Goal: Task Accomplishment & Management: Use online tool/utility

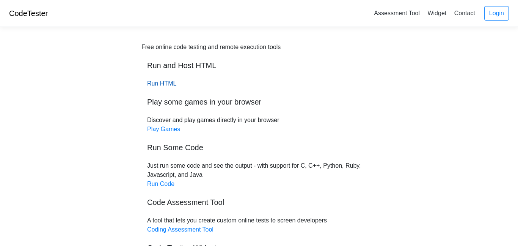
click at [154, 83] on link "Run HTML" at bounding box center [161, 83] width 29 height 6
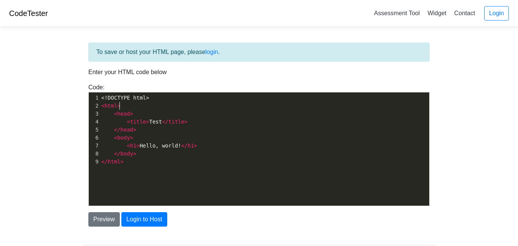
click at [159, 108] on pre "< html >" at bounding box center [265, 106] width 330 height 8
type textarea "<!DOCTYPE html> <html> <head> <title>Test</title> </head> <body> <h1>Hello, wor…"
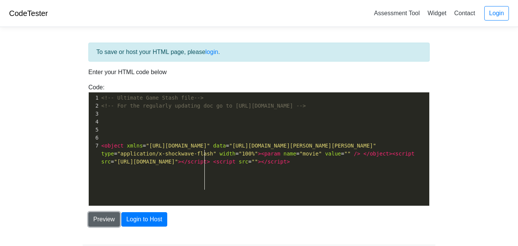
click at [104, 220] on button "Preview" at bounding box center [103, 219] width 31 height 14
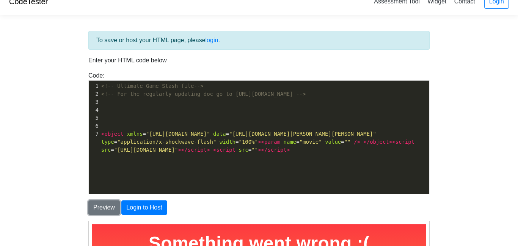
scroll to position [0, 0]
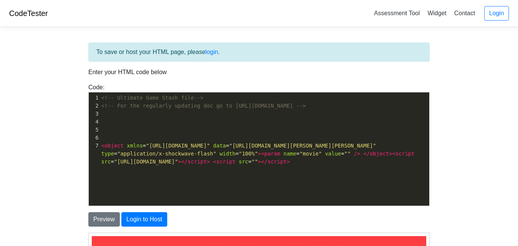
click at [213, 45] on div "To save or host your HTML page, please login ." at bounding box center [259, 52] width 342 height 19
click at [212, 57] on div "To save or host your HTML page, please login ." at bounding box center [259, 52] width 342 height 19
click at [213, 47] on div "To save or host your HTML page, please login ." at bounding box center [259, 52] width 342 height 19
click at [212, 50] on link "login" at bounding box center [212, 52] width 13 height 6
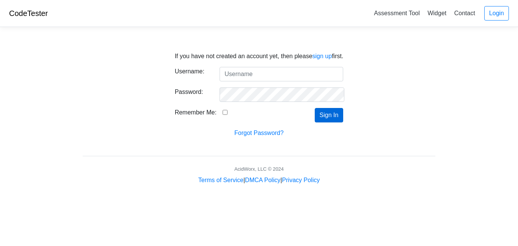
type input "Benjaminininin"
click at [326, 118] on button "Sign In" at bounding box center [329, 115] width 29 height 14
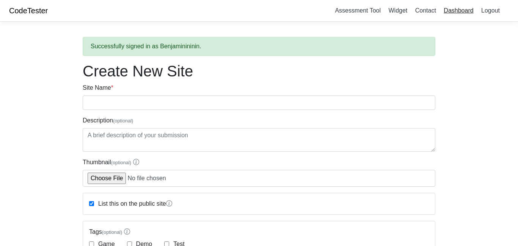
click at [453, 6] on link "Dashboard" at bounding box center [459, 10] width 36 height 13
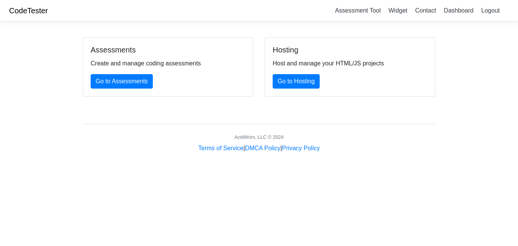
click at [304, 72] on div "Hosting Host and manage your HTML/JS projects Go to Hosting" at bounding box center [350, 67] width 170 height 58
click at [305, 80] on link "Go to Hosting" at bounding box center [296, 81] width 47 height 14
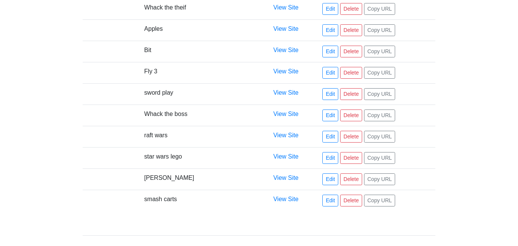
scroll to position [302, 0]
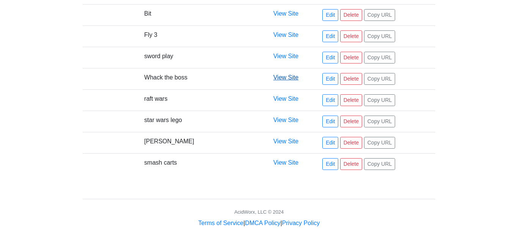
click at [288, 79] on link "View Site" at bounding box center [286, 77] width 25 height 6
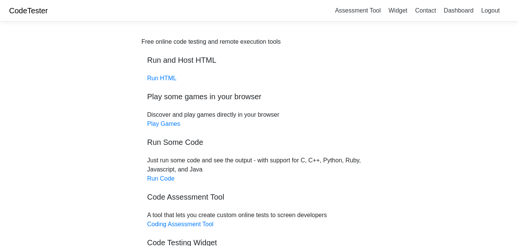
click at [464, 3] on div "CodeTester Assessment Tool Widget Contact Dashboard Logout" at bounding box center [259, 11] width 518 height 22
click at [464, 11] on link "Dashboard" at bounding box center [459, 10] width 36 height 13
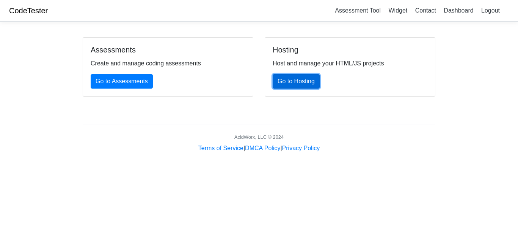
click at [291, 86] on link "Go to Hosting" at bounding box center [296, 81] width 47 height 14
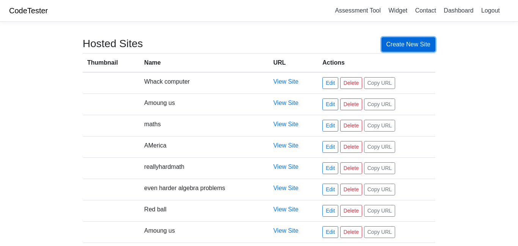
click at [435, 42] on link "Create New Site" at bounding box center [409, 44] width 54 height 14
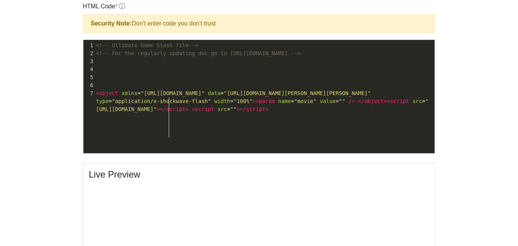
scroll to position [236, 0]
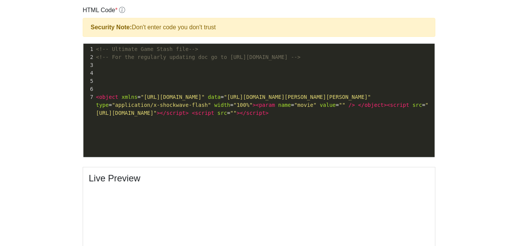
click at [209, 77] on pre "​" at bounding box center [264, 73] width 340 height 8
type textarea "<!-- Ultimate Game Stash file--> <!-- For the regularly updating doc go to [URL…"
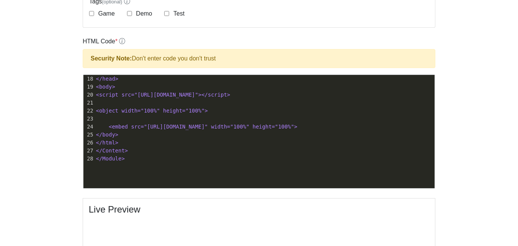
scroll to position [204, 0]
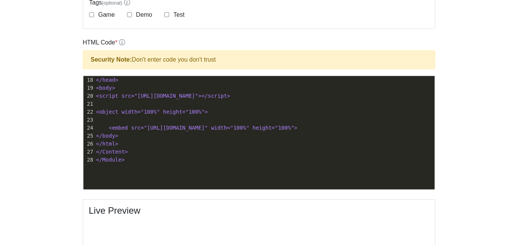
type textarea "<Module> <!-- Ultimate Game Stash file--> <!-- For the regularly updating doc g…"
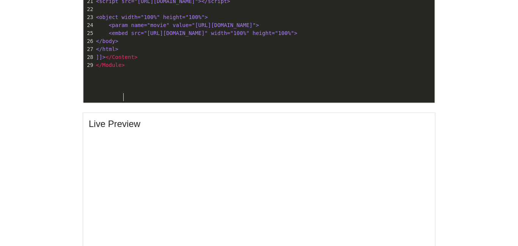
scroll to position [267, 0]
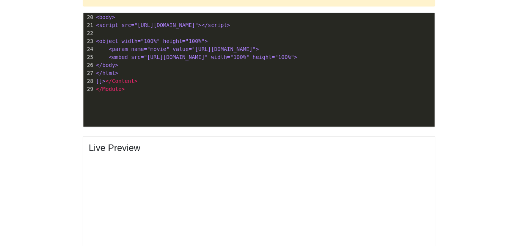
type textarea "<Module> <!-- Ultimate Game Stash file--> <!-- For the regularly updating doc g…"
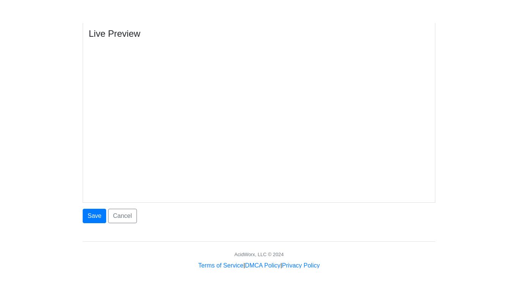
scroll to position [378, 0]
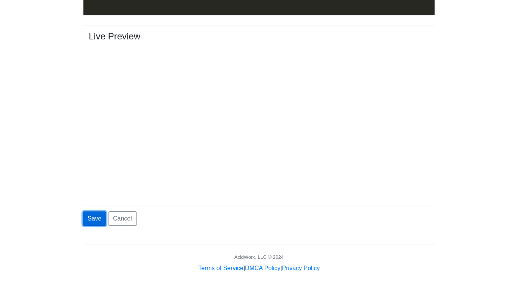
click at [91, 222] on button "Save" at bounding box center [95, 219] width 24 height 14
type input "Learn to fly 3"
click at [99, 218] on button "Save" at bounding box center [95, 219] width 24 height 14
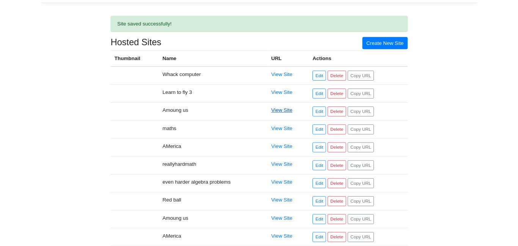
scroll to position [17, 0]
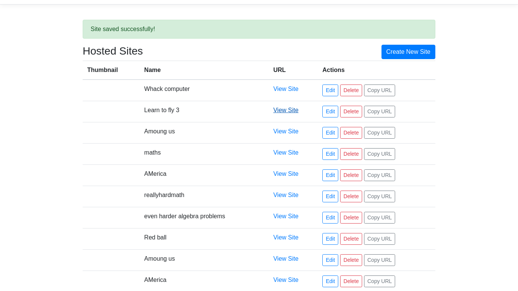
click at [289, 110] on link "View Site" at bounding box center [286, 110] width 25 height 6
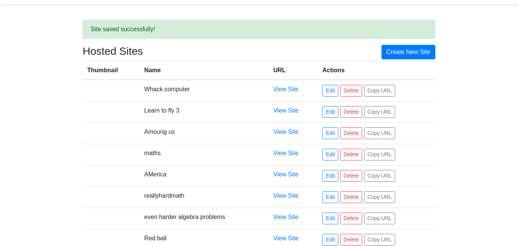
click at [163, 113] on td "Learn to fly 3" at bounding box center [204, 111] width 129 height 21
click at [287, 110] on link "View Site" at bounding box center [286, 110] width 25 height 6
click at [172, 112] on td "Learn to fly 3" at bounding box center [204, 111] width 129 height 21
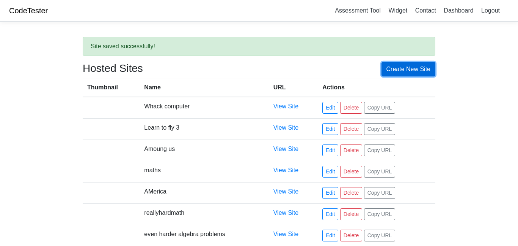
click at [425, 74] on link "Create New Site" at bounding box center [409, 69] width 54 height 14
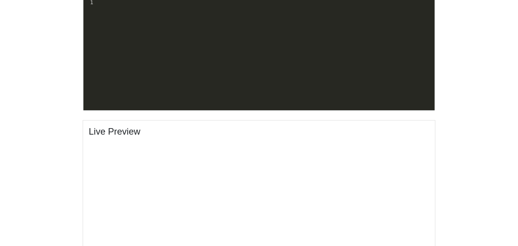
scroll to position [275, 0]
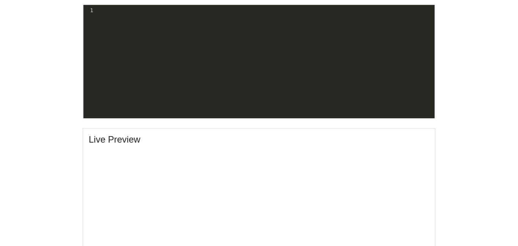
click at [178, 86] on div "xxxxxxxxxx 1 ​" at bounding box center [264, 67] width 363 height 124
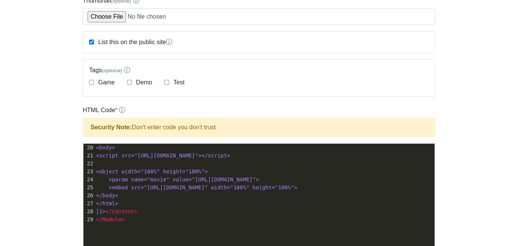
scroll to position [257, 0]
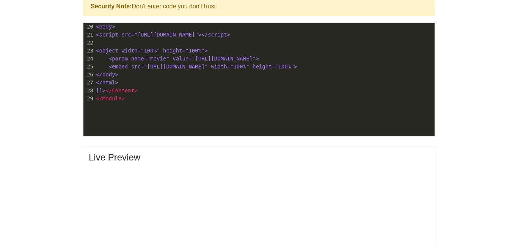
click at [21, 117] on body "CodeTester Assessment Tool Widget Contact Dashboard Logout Create New Site Site…" at bounding box center [259, 68] width 518 height 651
click at [198, 69] on span "<embed src="[URL][DOMAIN_NAME]" width="100%" height="100%">" at bounding box center [203, 66] width 189 height 6
type textarea "<Module> <!-- Ultimate Game Stash file--> <!-- For the regularly updating doc g…"
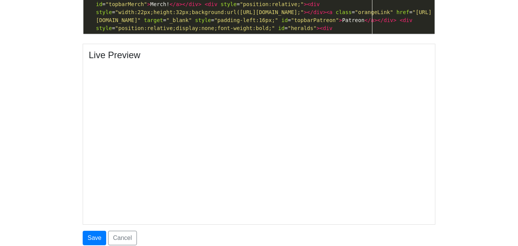
scroll to position [368, 0]
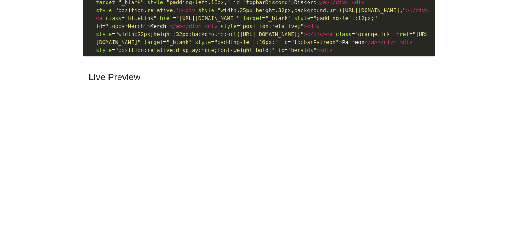
scroll to position [335, 0]
